Goal: Navigation & Orientation: Find specific page/section

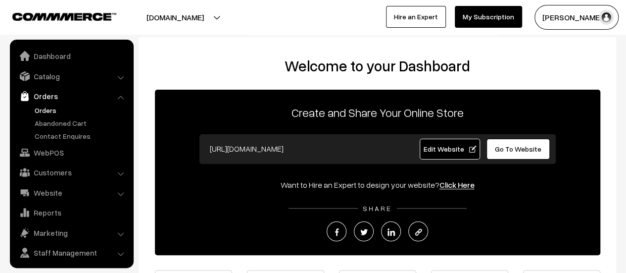
click at [47, 108] on link "Orders" at bounding box center [81, 110] width 98 height 10
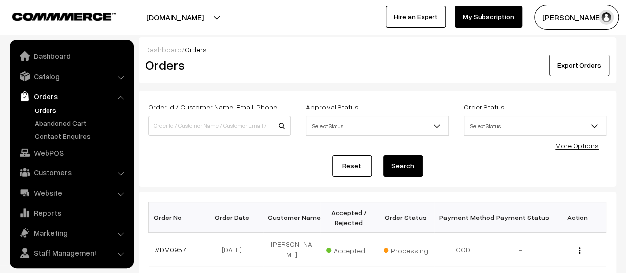
scroll to position [23, 0]
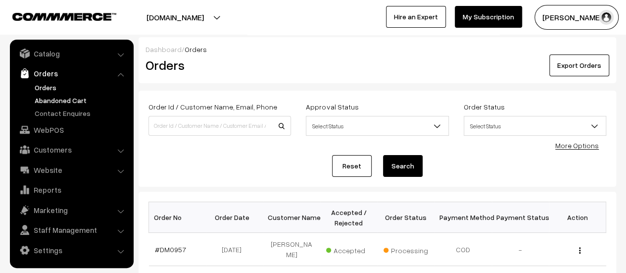
click at [61, 96] on link "Abandoned Cart" at bounding box center [81, 100] width 98 height 10
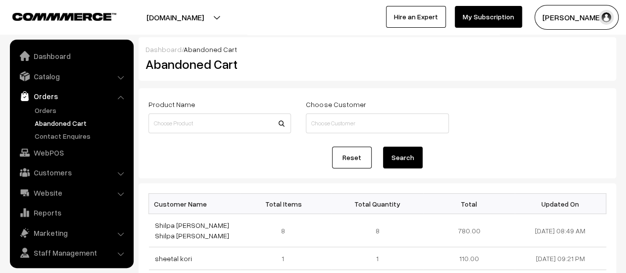
scroll to position [23, 0]
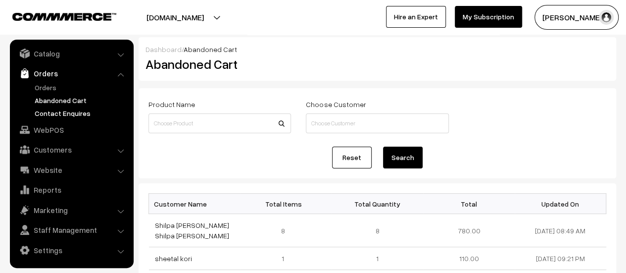
click at [64, 112] on link "Contact Enquires" at bounding box center [81, 113] width 98 height 10
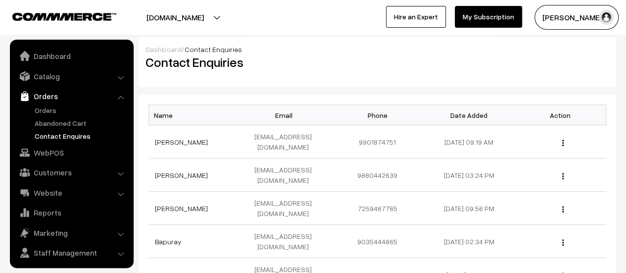
scroll to position [23, 0]
